Goal: Task Accomplishment & Management: Use online tool/utility

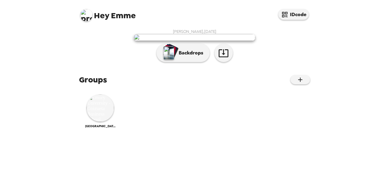
scroll to position [111, 0]
click at [103, 121] on img at bounding box center [100, 107] width 27 height 27
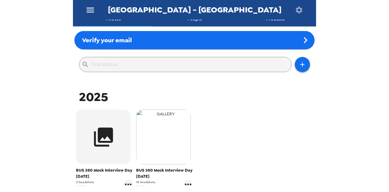
scroll to position [61, 0]
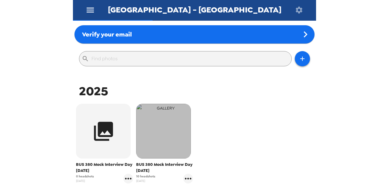
click at [178, 141] on img "button" at bounding box center [163, 131] width 55 height 55
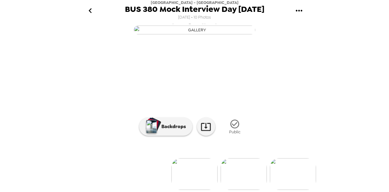
scroll to position [76, 0]
click at [149, 162] on li at bounding box center [145, 174] width 46 height 32
click at [229, 171] on img at bounding box center [220, 174] width 46 height 32
click at [297, 168] on img at bounding box center [293, 174] width 46 height 32
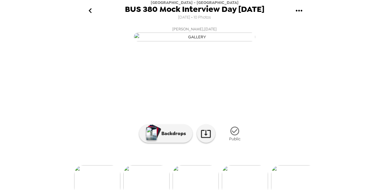
scroll to position [76, 0]
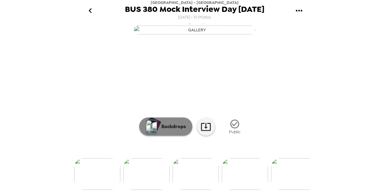
click at [179, 123] on p "Backdrops" at bounding box center [172, 126] width 28 height 7
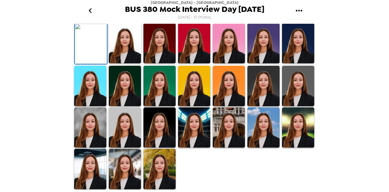
scroll to position [173, 0]
click at [90, 12] on icon "go back" at bounding box center [90, 11] width 10 height 10
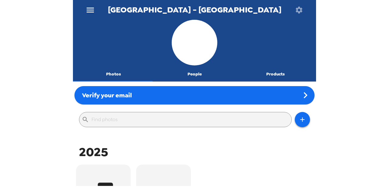
scroll to position [84, 0]
